Goal: Navigation & Orientation: Find specific page/section

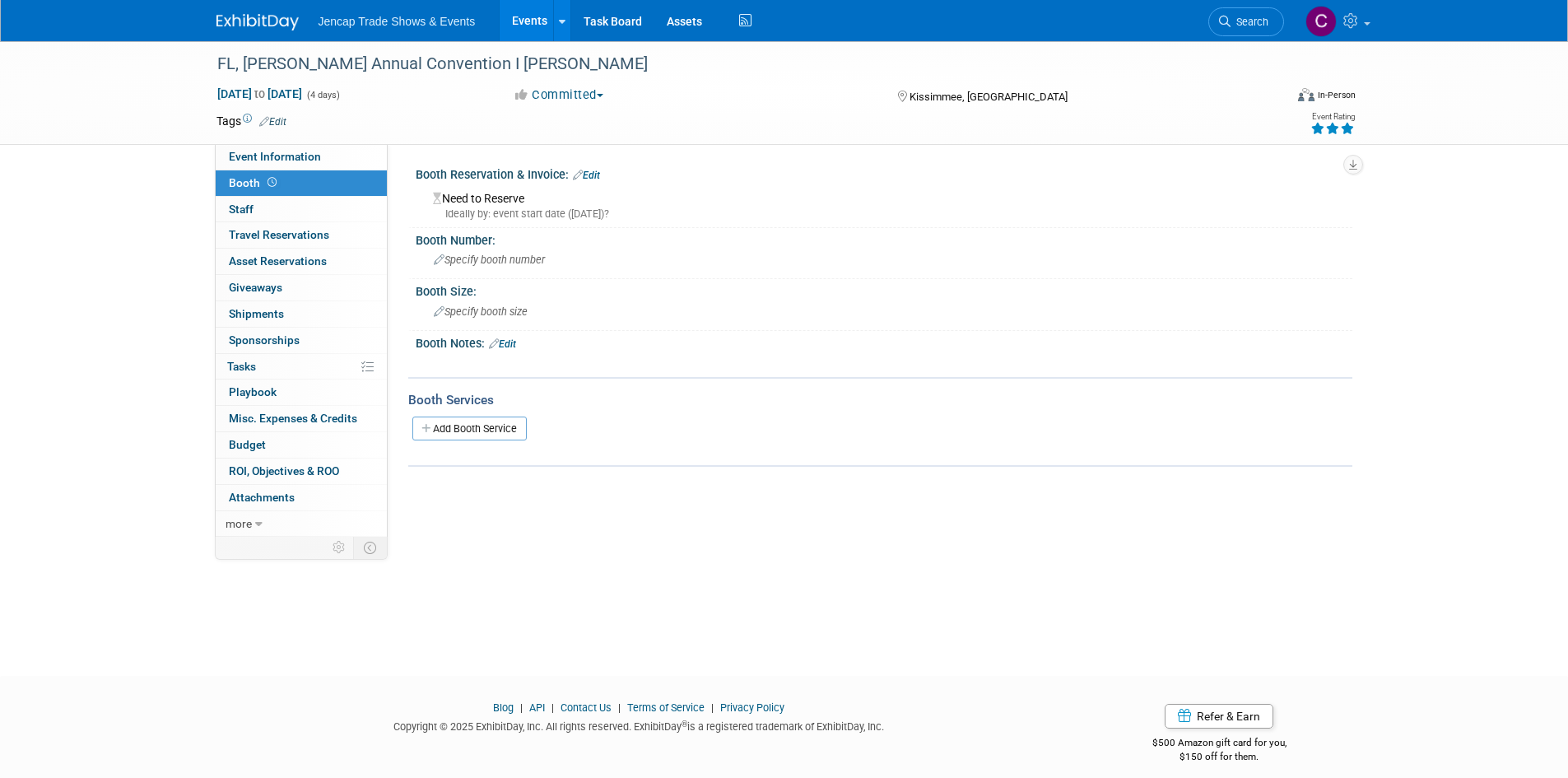
click at [364, 19] on span "Jencap Trade Shows & Events" at bounding box center [397, 21] width 157 height 13
click at [559, 24] on icon at bounding box center [562, 22] width 7 height 11
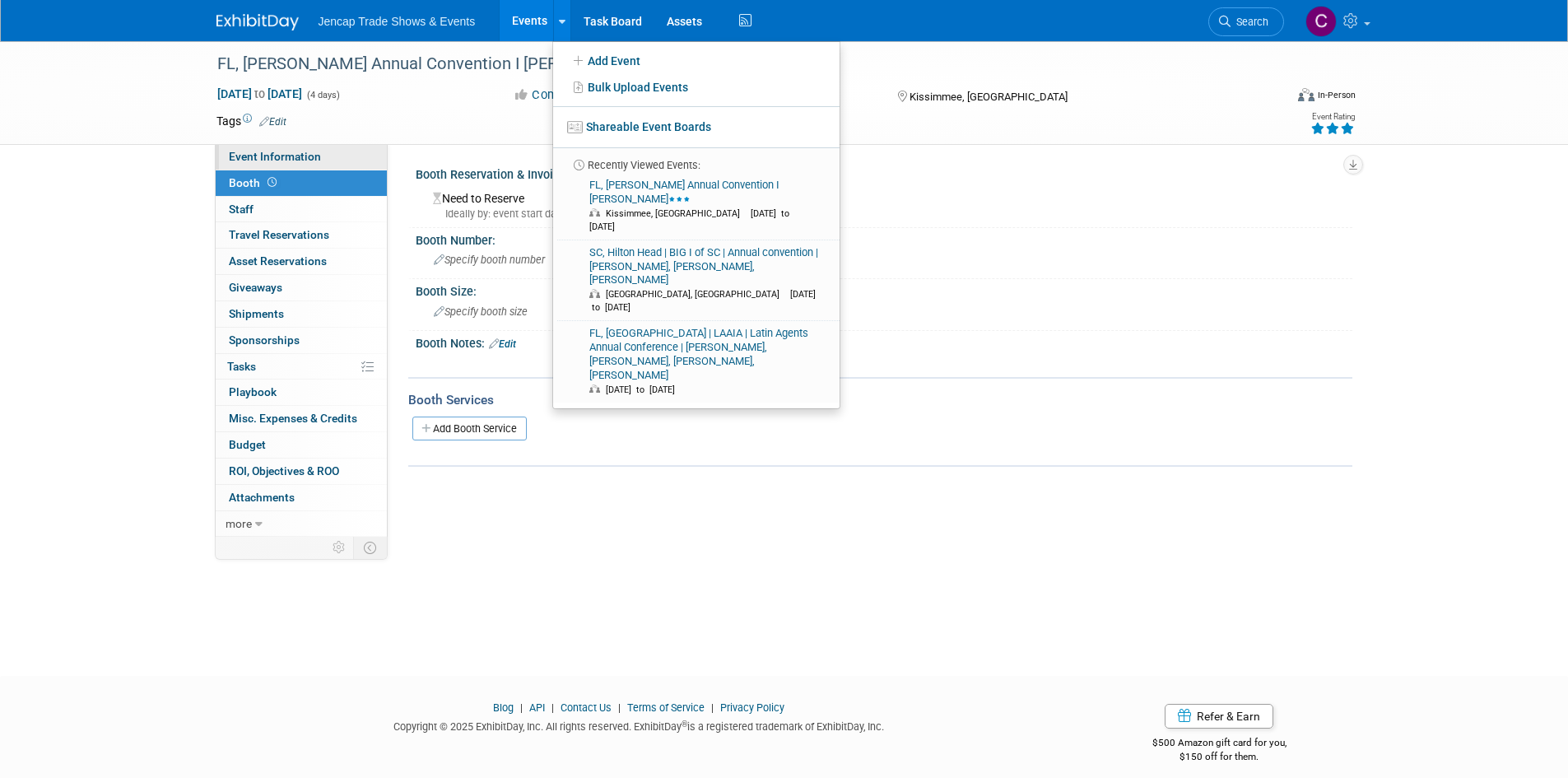
click at [274, 147] on link "Event Information" at bounding box center [301, 157] width 171 height 26
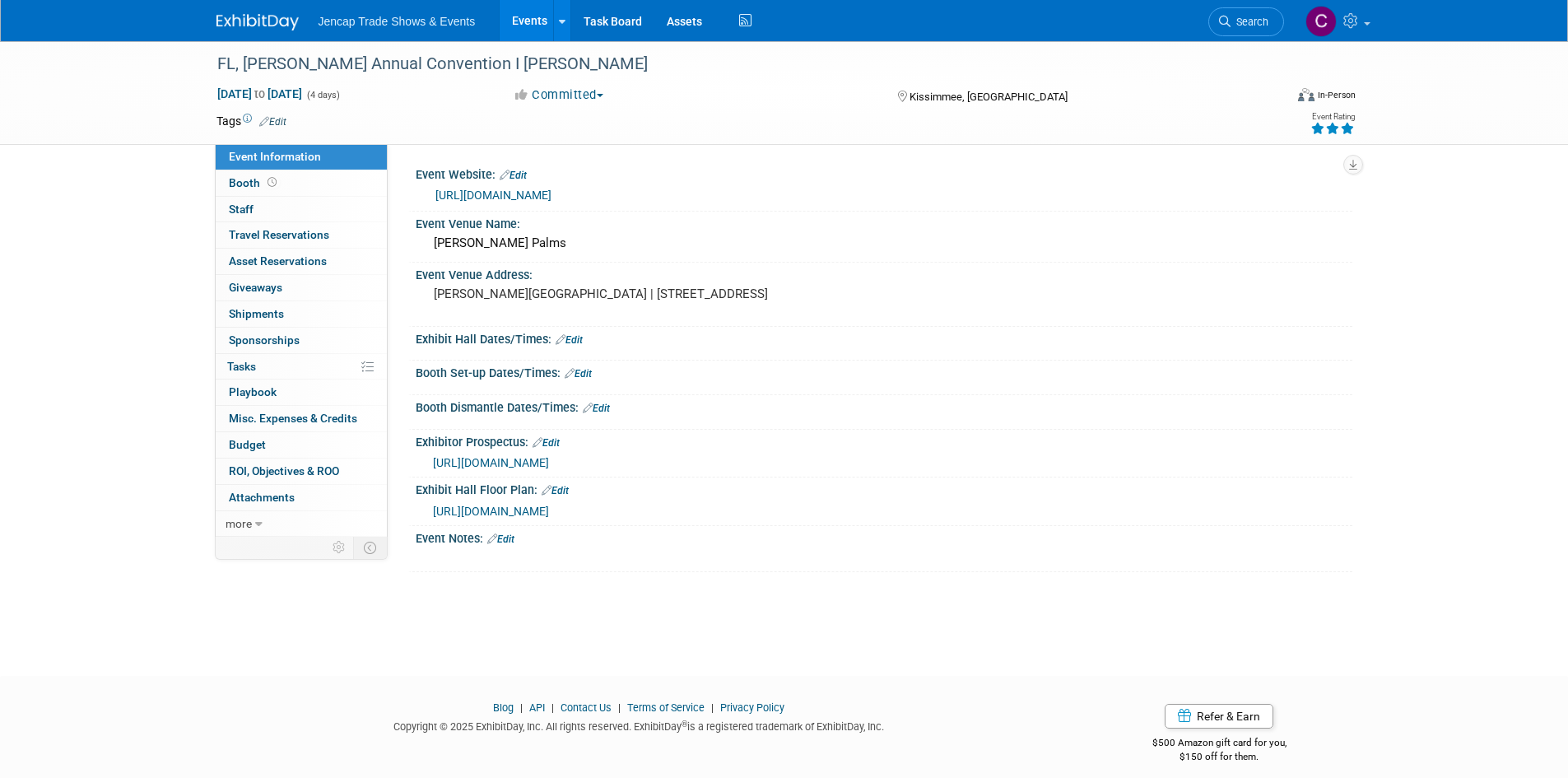
click at [373, 20] on span "Jencap Trade Shows & Events" at bounding box center [397, 21] width 157 height 13
click at [371, 24] on span "Jencap Trade Shows & Events" at bounding box center [397, 21] width 157 height 13
click at [533, 23] on link "Events" at bounding box center [529, 21] width 60 height 41
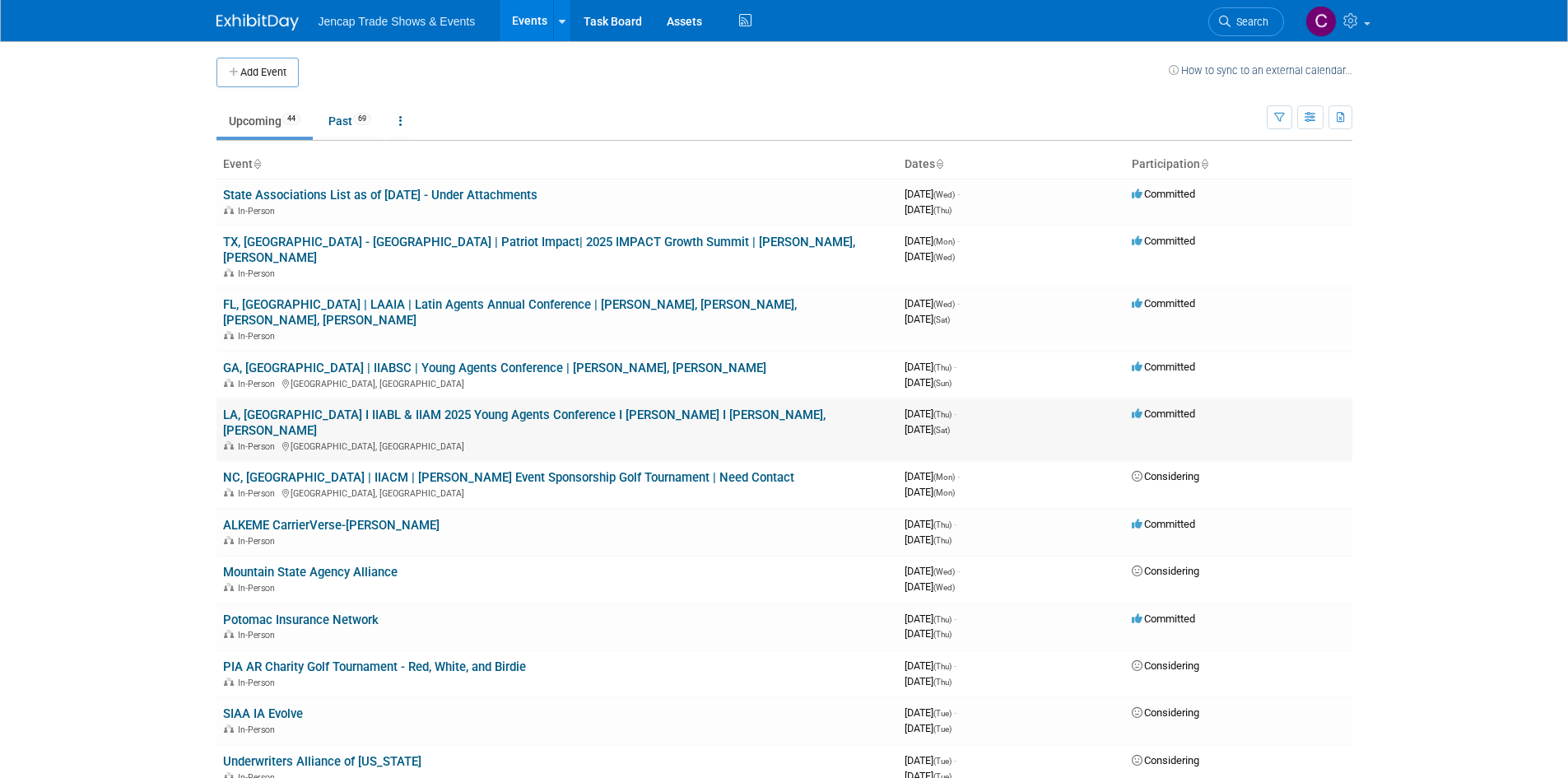
click at [419, 408] on link "LA, [GEOGRAPHIC_DATA] I IIABL & IIAM 2025 Young Agents Conference I [PERSON_NAM…" at bounding box center [524, 422] width 603 height 30
click at [9, 416] on body "Jencap Trade Shows & Events Events Add Event Bulk Upload Events Shareable Event…" at bounding box center [784, 389] width 1568 height 778
click at [0, 415] on body "Jencap Trade Shows & Events Events Add Event Bulk Upload Events Shareable Event…" at bounding box center [784, 389] width 1568 height 778
click at [3, 390] on body "Jencap Trade Shows & Events Events Add Event Bulk Upload Events Shareable Event…" at bounding box center [784, 389] width 1568 height 778
